Goal: Information Seeking & Learning: Compare options

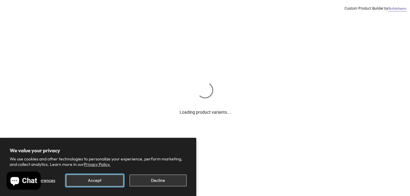
click at [89, 182] on button "Accept" at bounding box center [94, 181] width 57 height 12
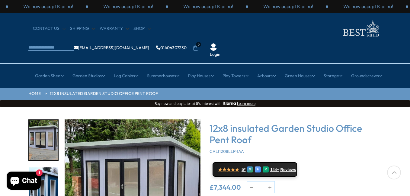
click at [405, 192] on div "Click To Expand Click To Expand Click To Expand Click To Expand Click To Expand…" at bounding box center [205, 198] width 410 height 182
click at [162, 167] on img "1 / 8" at bounding box center [133, 188] width 136 height 136
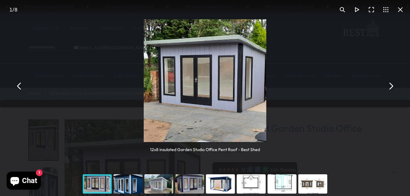
click at [213, 81] on img "You can close this modal content with the ESC key" at bounding box center [205, 80] width 123 height 123
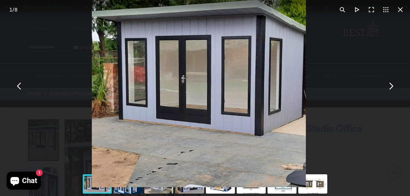
click at [213, 81] on img "You can close this modal content with the ESC key" at bounding box center [199, 80] width 214 height 214
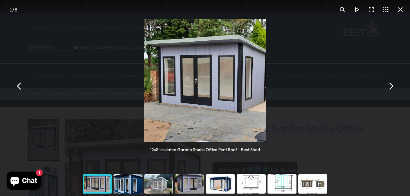
click at [213, 81] on img "You can close this modal content with the ESC key" at bounding box center [205, 80] width 123 height 123
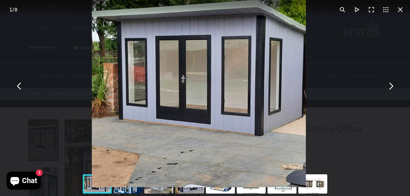
click at [186, 83] on img "You can close this modal content with the ESC key" at bounding box center [199, 80] width 214 height 214
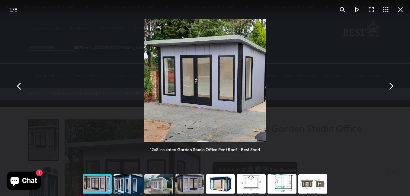
click at [100, 187] on div "You can close this modal content with the ESC key" at bounding box center [97, 184] width 31 height 24
click at [126, 186] on div "You can close this modal content with the ESC key" at bounding box center [128, 184] width 31 height 24
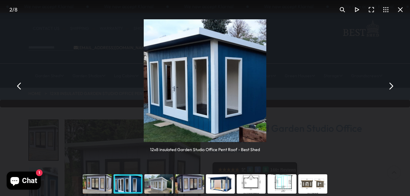
click at [155, 188] on div "You can close this modal content with the ESC key" at bounding box center [158, 184] width 31 height 24
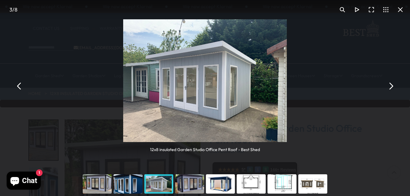
click at [191, 184] on div "You can close this modal content with the ESC key" at bounding box center [189, 184] width 31 height 24
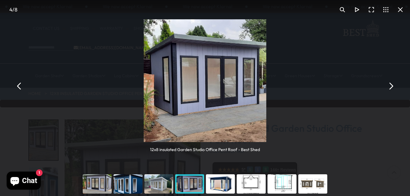
click at [218, 185] on div "You can close this modal content with the ESC key" at bounding box center [220, 184] width 31 height 24
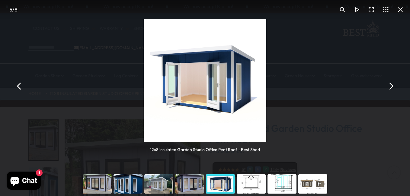
click at [257, 187] on div "You can close this modal content with the ESC key" at bounding box center [251, 184] width 31 height 24
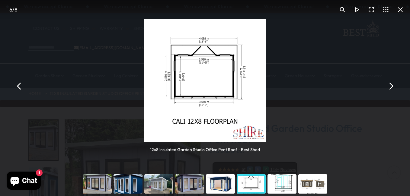
click at [286, 187] on div "You can close this modal content with the ESC key" at bounding box center [281, 184] width 31 height 24
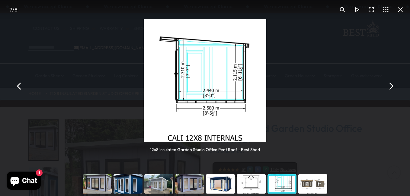
click at [312, 187] on div "You can close this modal content with the ESC key" at bounding box center [312, 184] width 31 height 24
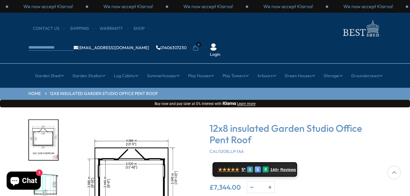
click at [142, 170] on img "6 / 8" at bounding box center [133, 188] width 136 height 136
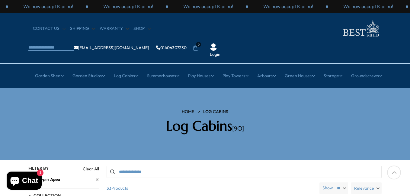
click at [393, 173] on div at bounding box center [394, 173] width 14 height 14
click at [394, 173] on div at bounding box center [394, 173] width 14 height 14
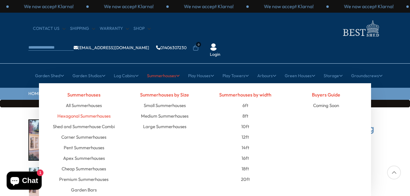
click at [100, 111] on link "Hexagonal Summerhouses" at bounding box center [83, 116] width 53 height 11
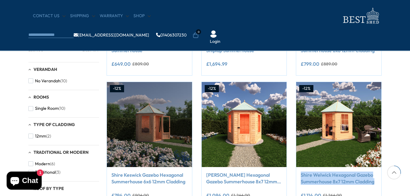
click at [409, 191] on div "Filters 112 products viewed 12" at bounding box center [205, 197] width 410 height 578
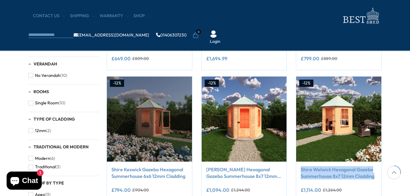
click at [409, 190] on div "Filters 112 products viewed 12" at bounding box center [205, 192] width 410 height 578
click at [397, 193] on div "Filters 112 products viewed 12" at bounding box center [205, 192] width 410 height 578
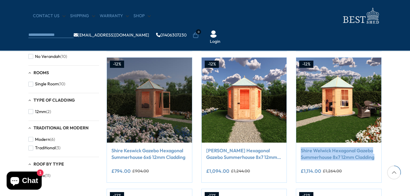
click at [397, 193] on div "Filters 112 products viewed 12" at bounding box center [205, 173] width 410 height 578
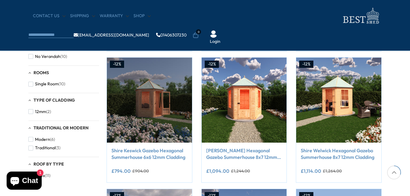
click at [397, 193] on div "Filters 112 products viewed 12" at bounding box center [205, 173] width 410 height 578
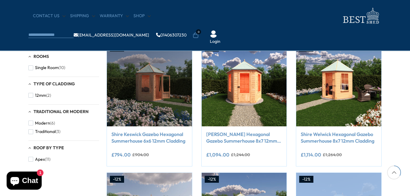
click at [397, 192] on div "Filters 112 products viewed 12" at bounding box center [205, 157] width 410 height 578
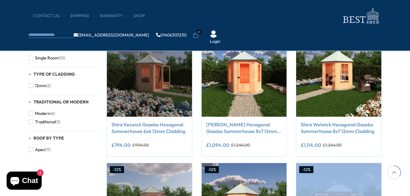
click at [397, 192] on div "Filters 112 products viewed 12" at bounding box center [205, 147] width 410 height 578
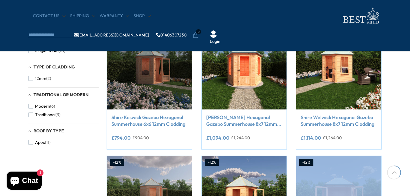
click at [397, 192] on div "Filters 112 products viewed 12" at bounding box center [205, 140] width 410 height 578
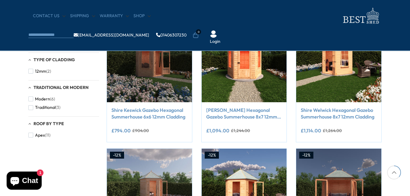
click at [397, 191] on div "Filters 112 products viewed 12" at bounding box center [205, 132] width 410 height 578
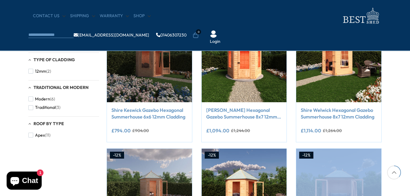
click at [397, 191] on div "Filters 112 products viewed 12" at bounding box center [205, 132] width 410 height 578
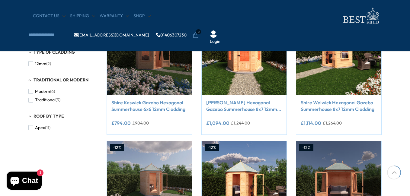
click at [397, 190] on div "Filters 112 products viewed 12" at bounding box center [205, 125] width 410 height 578
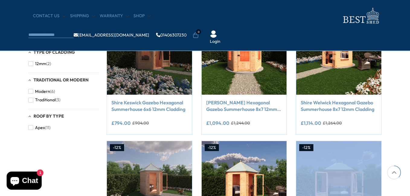
click at [397, 190] on div "Filters 112 products viewed 12" at bounding box center [205, 125] width 410 height 578
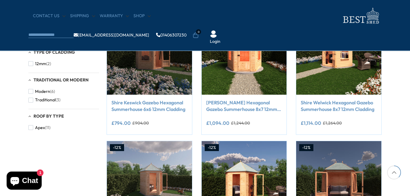
click at [397, 192] on div "Filters 112 products viewed 12" at bounding box center [205, 125] width 410 height 578
click at [401, 196] on div "Filters 112 products viewed 12" at bounding box center [205, 125] width 410 height 578
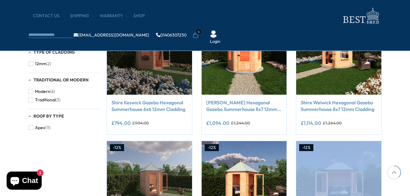
click at [401, 196] on div "Filters 112 products viewed 12" at bounding box center [205, 125] width 410 height 578
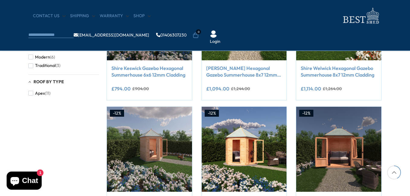
click at [402, 196] on div "Filters 112 products viewed 12" at bounding box center [205, 90] width 410 height 578
click at [402, 195] on div "Filters 112 products viewed 12" at bounding box center [205, 90] width 410 height 578
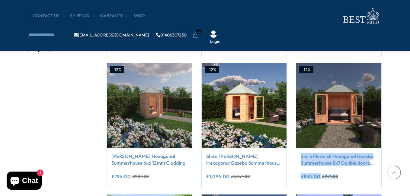
click at [402, 195] on div "Filters 112 products viewed 12" at bounding box center [205, 47] width 410 height 578
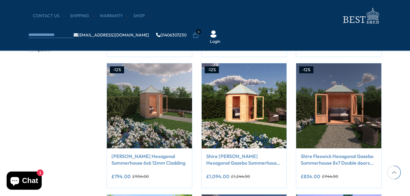
click at [402, 195] on div "Filters 112 products viewed 12" at bounding box center [205, 47] width 410 height 578
click at [401, 192] on div "Filters 112 products viewed 12" at bounding box center [205, 47] width 410 height 578
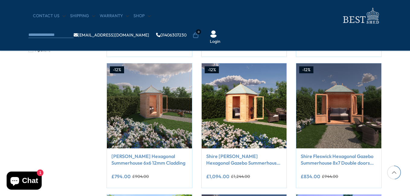
click at [401, 192] on div "Filters 112 products viewed 12" at bounding box center [205, 47] width 410 height 578
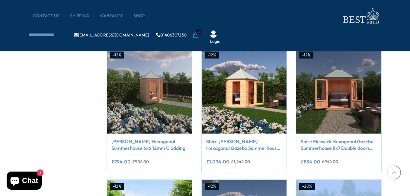
click at [401, 192] on div "Filters 112 products viewed 12" at bounding box center [205, 32] width 410 height 578
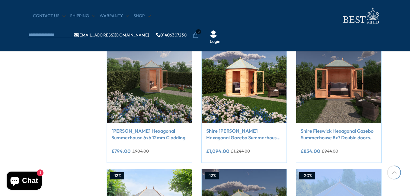
click at [401, 192] on div "Filters 112 products viewed 12" at bounding box center [205, 22] width 410 height 578
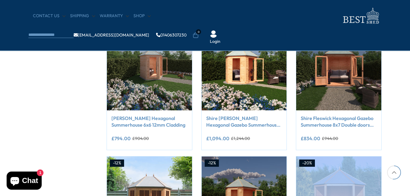
click at [401, 192] on div "Filters 112 products viewed 12" at bounding box center [205, 9] width 410 height 578
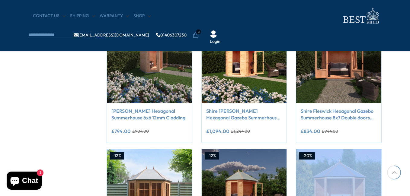
click at [401, 192] on div "Filters 112 products viewed 12" at bounding box center [205, 2] width 410 height 578
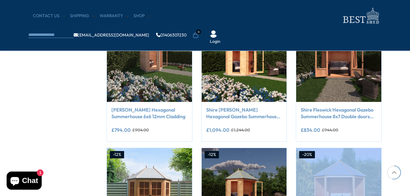
click at [401, 192] on div "Filters 112 products viewed 12" at bounding box center [205, 1] width 410 height 578
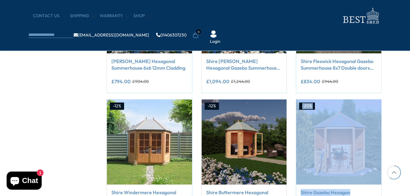
scroll to position [459, 0]
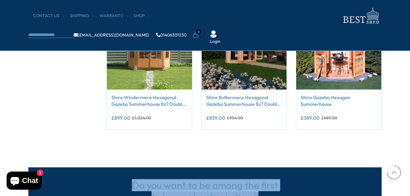
click at [402, 192] on section "Do you want to be among the first to know about sale time? Subscribe" at bounding box center [205, 191] width 410 height 91
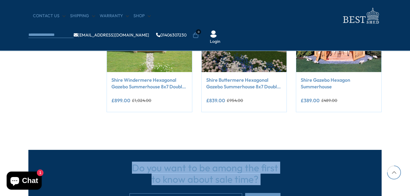
click at [402, 192] on section "Do you want to be among the first to know about sale time? Subscribe" at bounding box center [205, 174] width 410 height 91
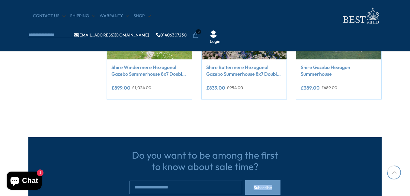
click at [402, 192] on section "Do you want to be among the first to know about sale time? Subscribe" at bounding box center [205, 161] width 410 height 91
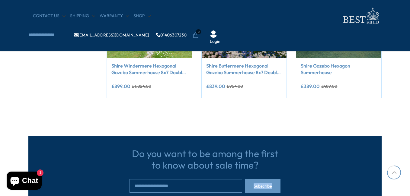
scroll to position [583, 0]
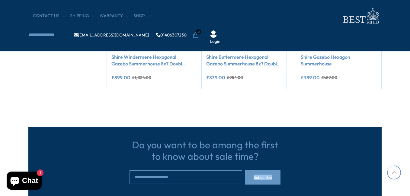
click at [402, 192] on section "Do you want to be among the first to know about sale time? Subscribe" at bounding box center [205, 151] width 410 height 91
